Goal: Task Accomplishment & Management: Manage account settings

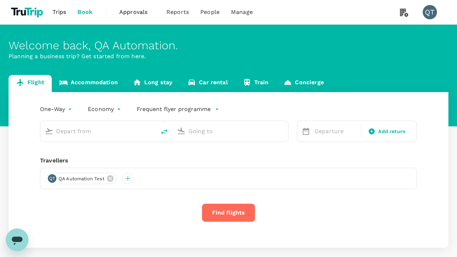
type input "economy-premium-economy"
type input "Singapore Changi (SIN)"
type input "Hong Kong Intl (HKG)"
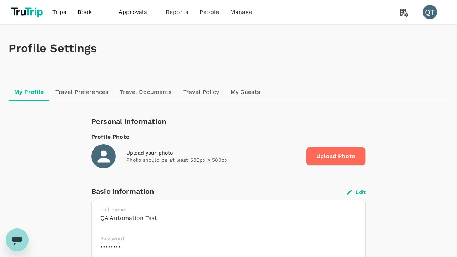
click at [356, 192] on button "Edit" at bounding box center [356, 192] width 19 height 6
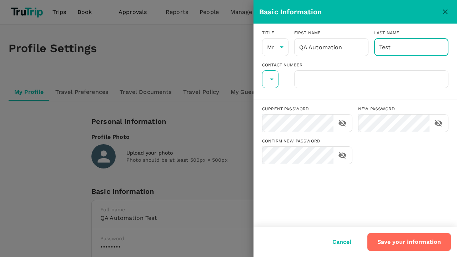
type input "Test"
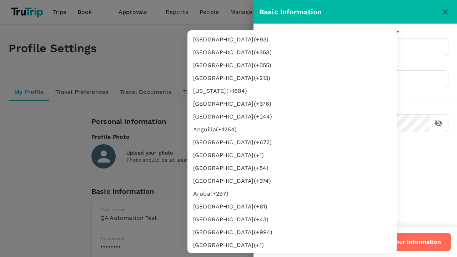
type input "62"
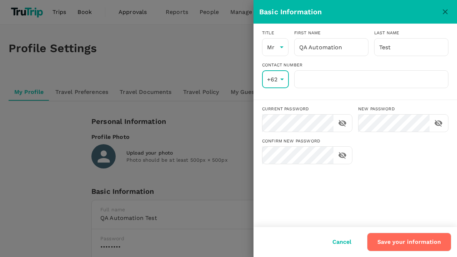
type input "8888888888"
click at [371, 79] on input "8888888888" at bounding box center [371, 79] width 154 height 18
click at [410, 242] on button "Save your information" at bounding box center [409, 242] width 84 height 19
